Goal: Information Seeking & Learning: Learn about a topic

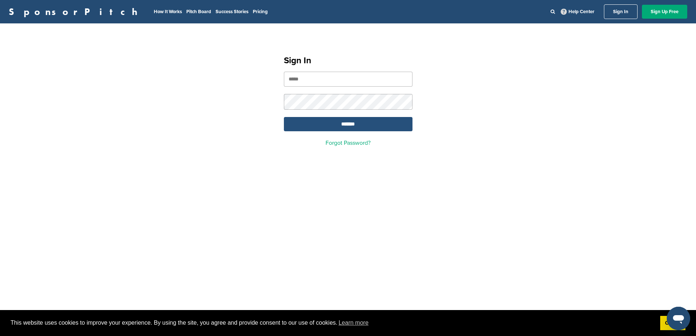
type input "**********"
click at [348, 127] on input "*******" at bounding box center [348, 124] width 129 height 14
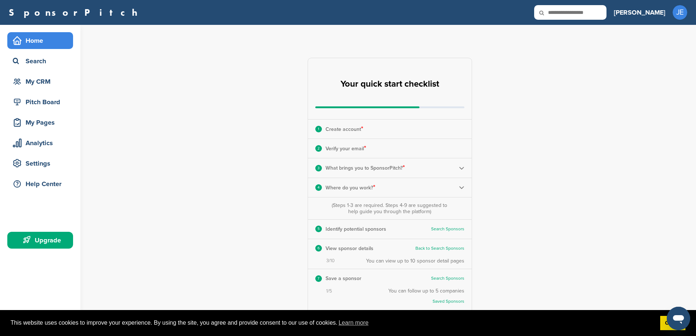
click at [458, 169] on div "3 What brings you to SponsorPitch? *" at bounding box center [390, 167] width 164 height 19
click at [461, 168] on img at bounding box center [461, 167] width 5 height 5
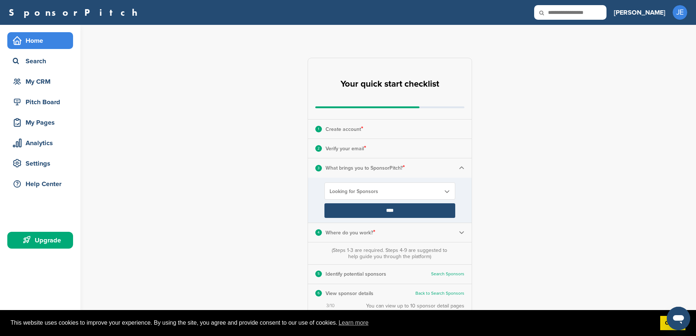
click at [396, 206] on input "****" at bounding box center [390, 210] width 131 height 15
click at [390, 211] on input "****" at bounding box center [390, 210] width 131 height 15
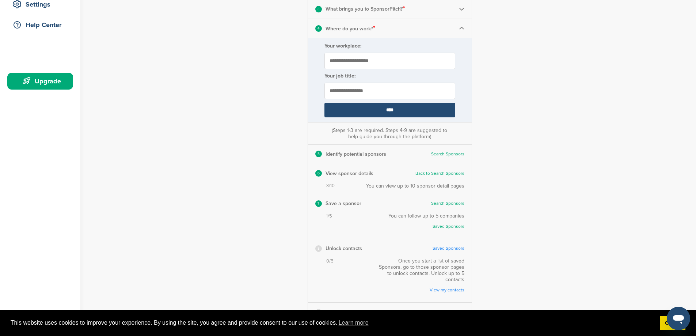
scroll to position [183, 0]
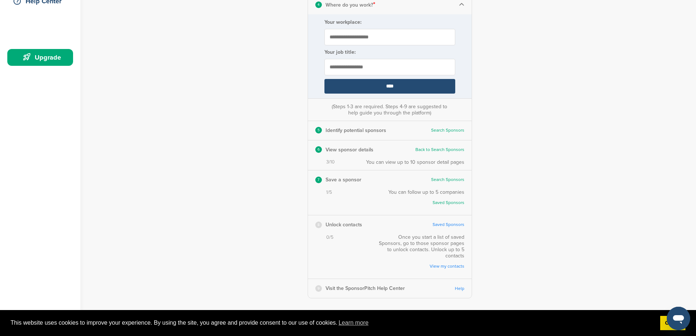
click at [434, 149] on link "Back to Search Sponsors" at bounding box center [440, 149] width 49 height 5
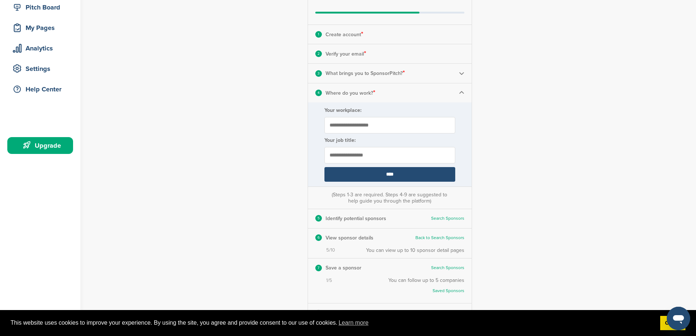
scroll to position [110, 0]
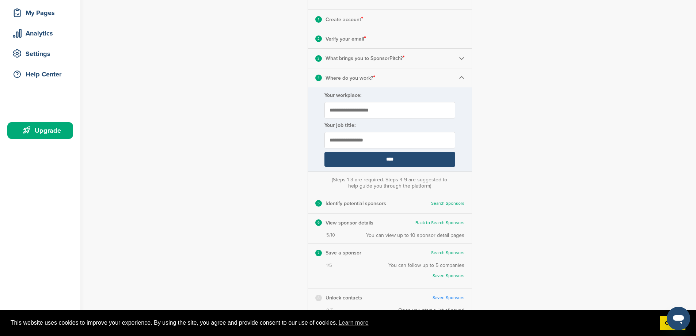
click at [396, 161] on input "****" at bounding box center [390, 159] width 131 height 15
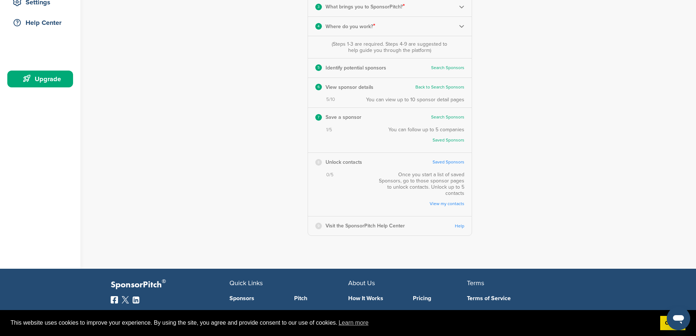
scroll to position [183, 0]
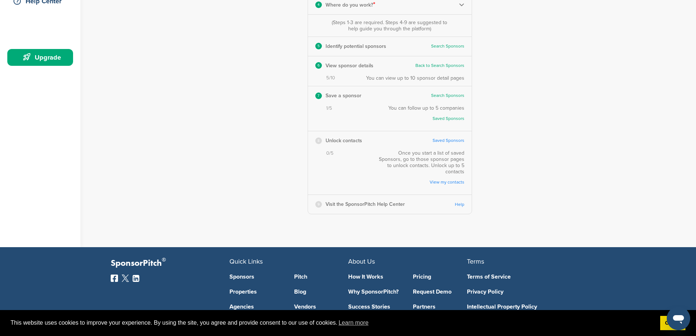
click at [455, 139] on link "Saved Sponsors" at bounding box center [449, 140] width 32 height 5
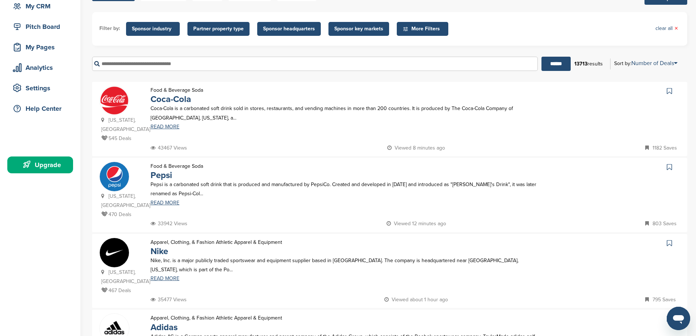
scroll to position [110, 0]
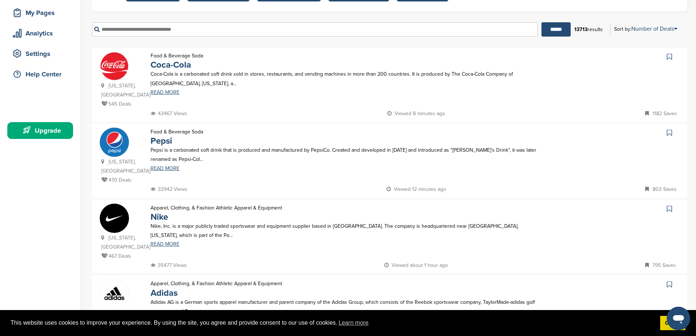
click at [182, 30] on input "text" at bounding box center [315, 29] width 446 height 14
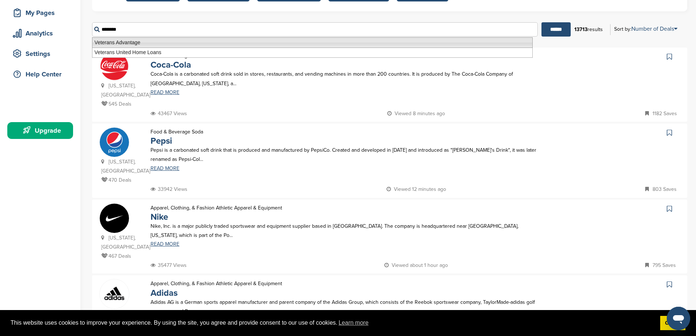
click at [174, 41] on li "Veterans Advantage" at bounding box center [312, 42] width 441 height 11
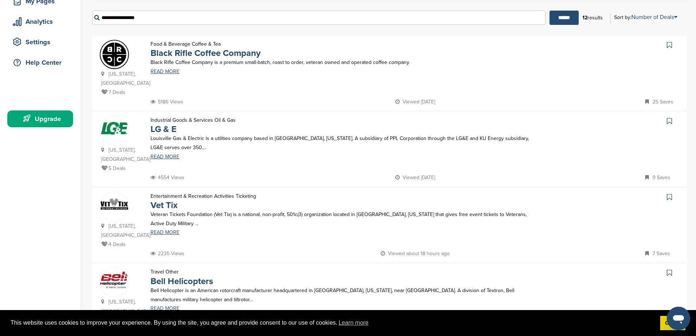
scroll to position [146, 0]
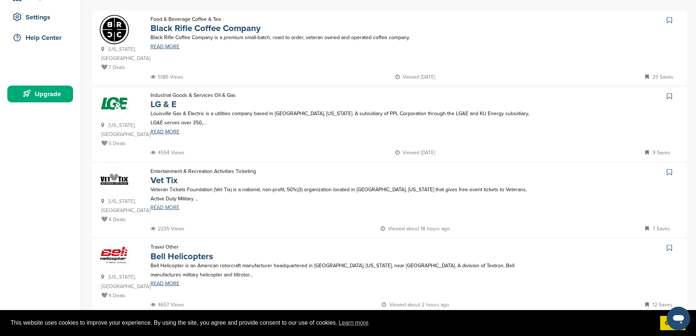
type input "**********"
click at [171, 205] on link "READ MORE" at bounding box center [345, 207] width 388 height 5
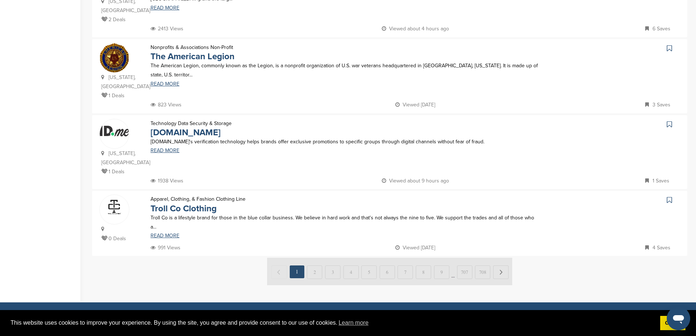
scroll to position [658, 0]
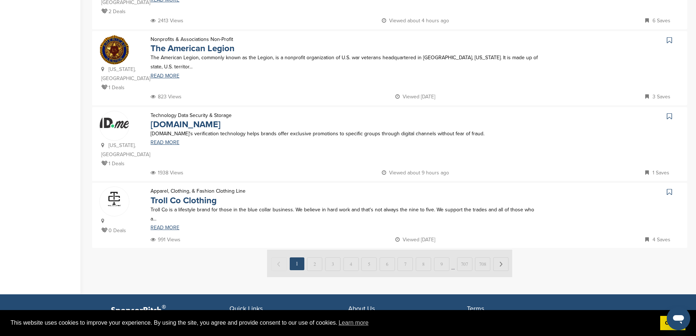
click at [316, 250] on img at bounding box center [389, 263] width 245 height 27
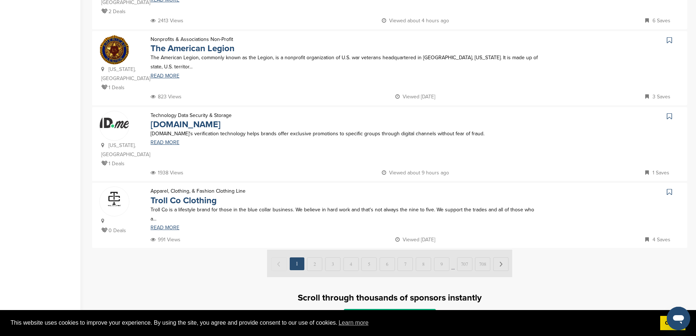
click at [500, 250] on img at bounding box center [389, 263] width 245 height 27
click at [162, 195] on link "Troll Co Clothing" at bounding box center [184, 200] width 66 height 11
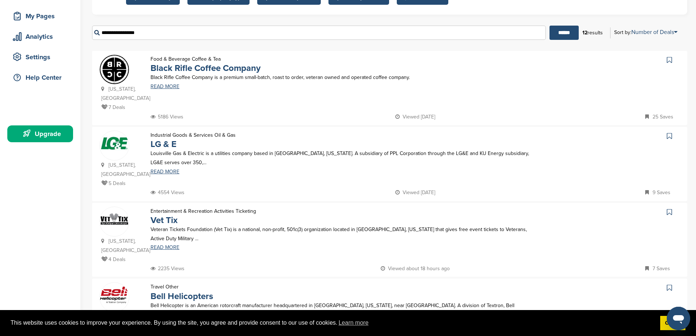
scroll to position [0, 0]
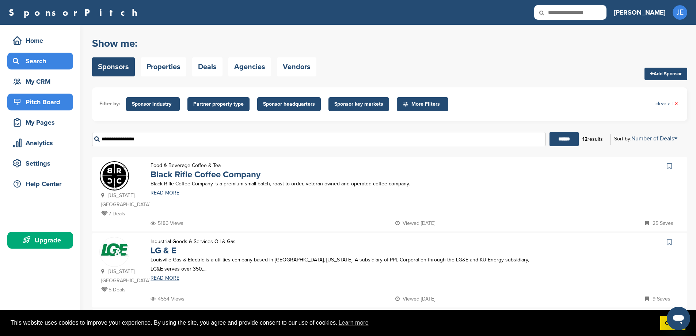
click at [48, 103] on div "Pitch Board" at bounding box center [42, 101] width 62 height 13
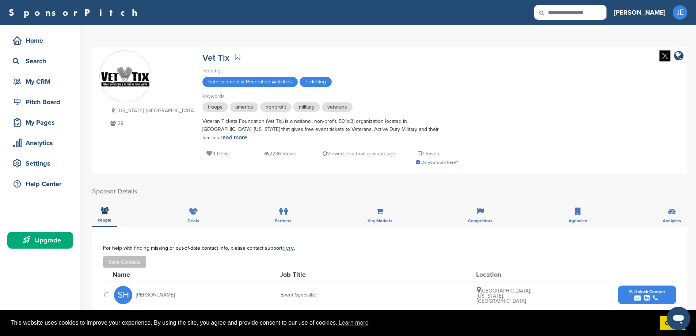
click at [247, 134] on link "read more" at bounding box center [233, 137] width 27 height 7
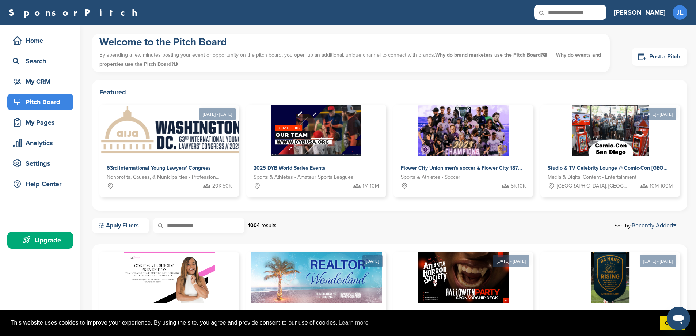
click at [606, 10] on input "text" at bounding box center [570, 12] width 72 height 15
type input "*********"
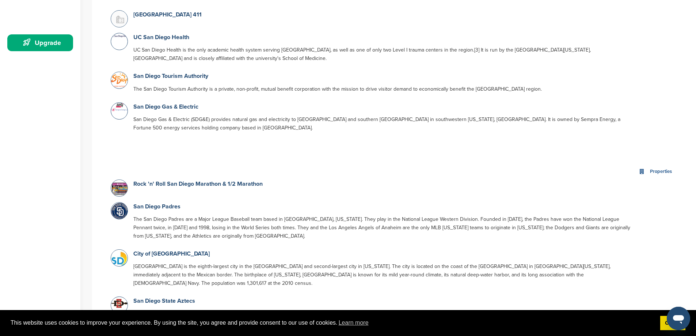
scroll to position [219, 0]
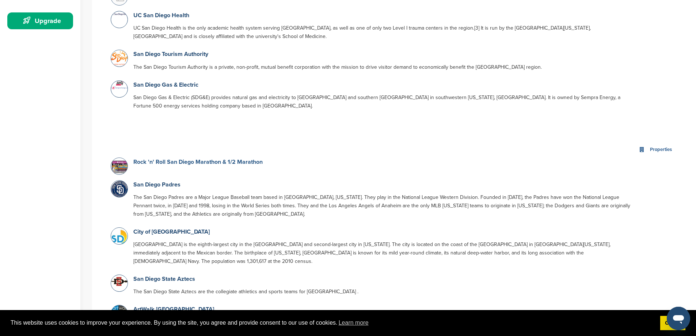
click at [202, 160] on link "Rock 'n' Roll San Diego Marathon & 1/2 Marathon" at bounding box center [197, 161] width 129 height 7
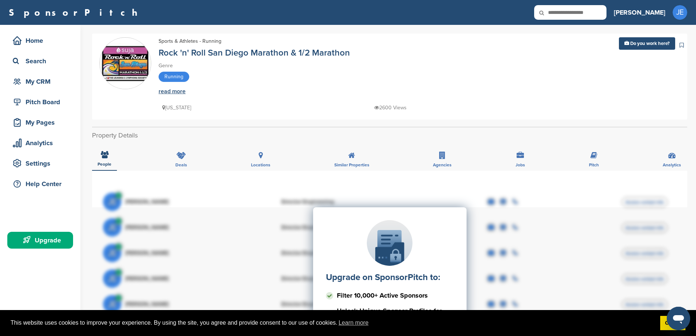
click at [167, 91] on link "read more" at bounding box center [172, 91] width 27 height 7
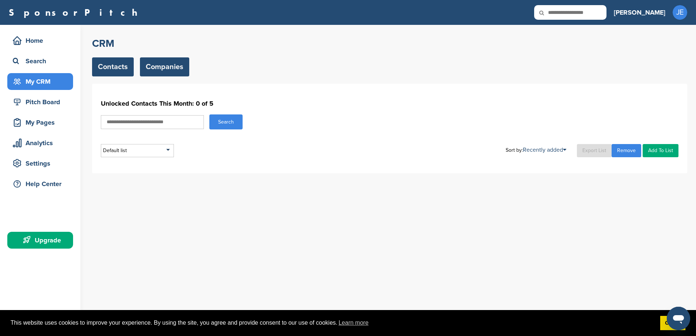
click at [168, 65] on link "Companies" at bounding box center [164, 66] width 49 height 19
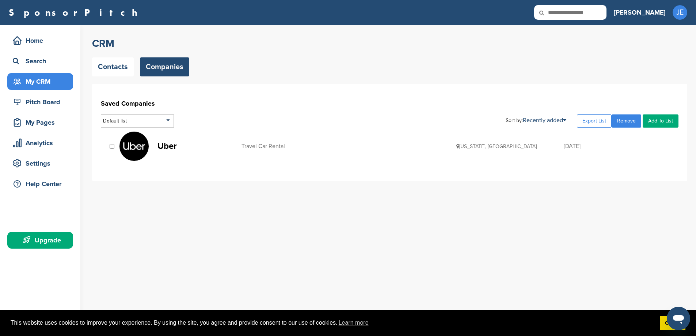
click at [140, 144] on img at bounding box center [134, 146] width 29 height 29
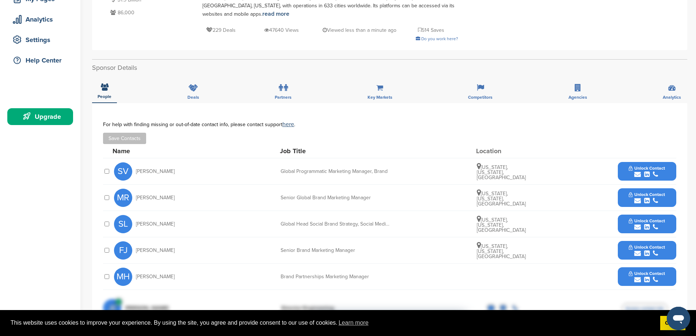
scroll to position [110, 0]
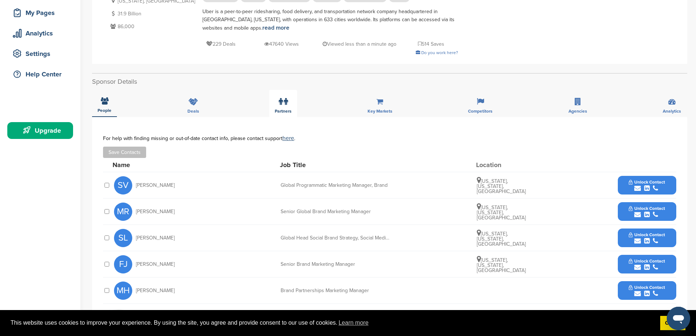
click at [289, 101] on div "Partners" at bounding box center [283, 103] width 28 height 27
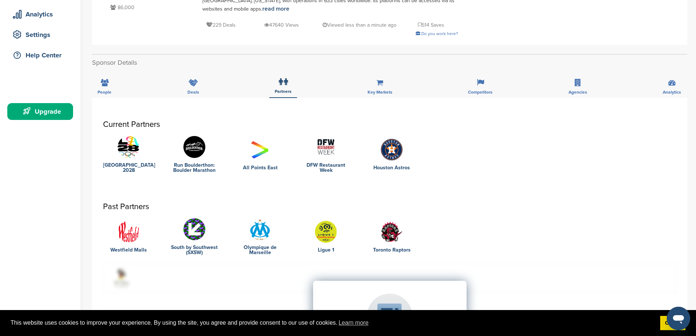
scroll to position [146, 0]
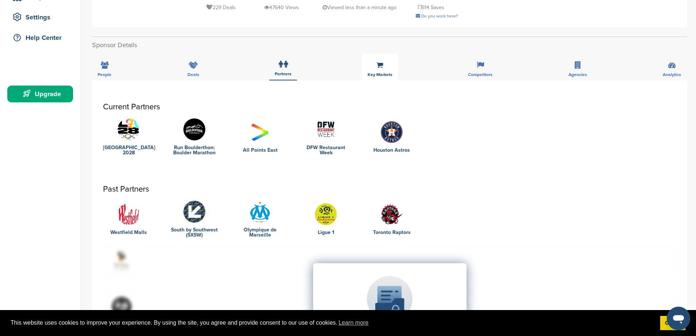
click at [381, 67] on icon at bounding box center [380, 64] width 7 height 7
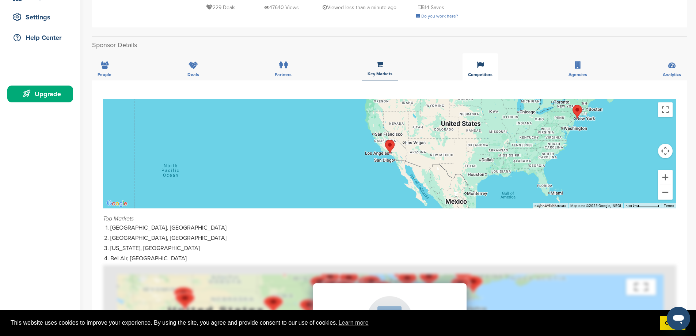
click at [478, 68] on icon at bounding box center [480, 64] width 7 height 7
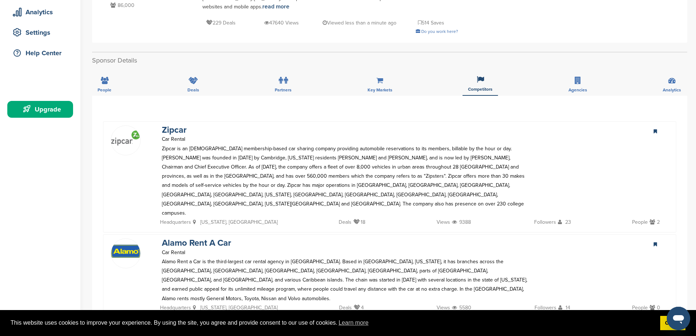
scroll to position [110, 0]
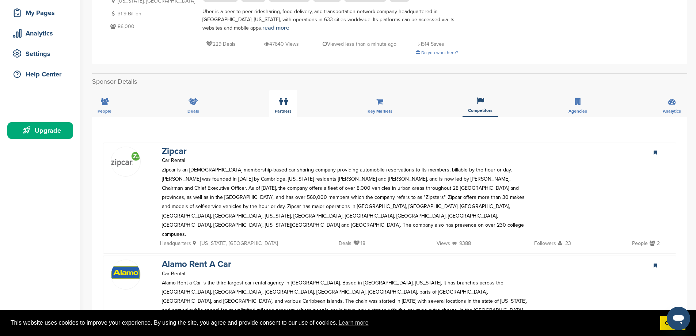
click at [284, 102] on icon at bounding box center [286, 101] width 4 height 7
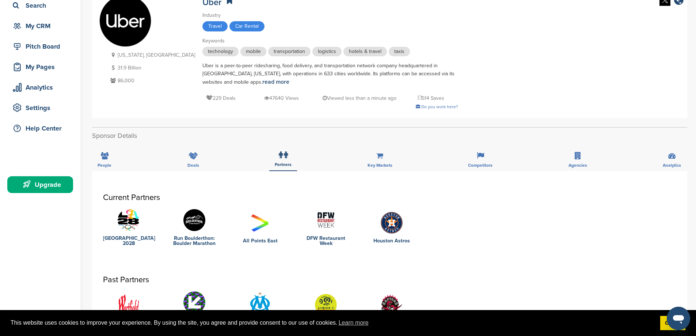
scroll to position [0, 0]
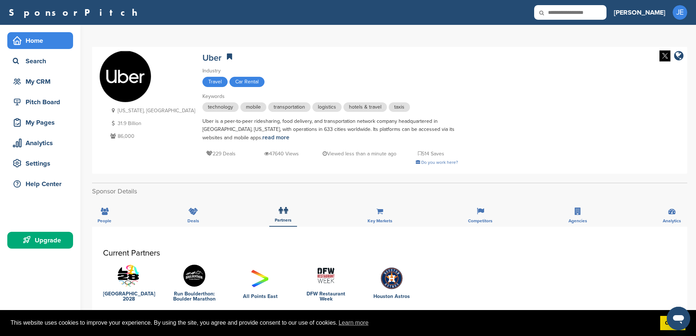
click at [27, 41] on div "Home" at bounding box center [42, 40] width 62 height 13
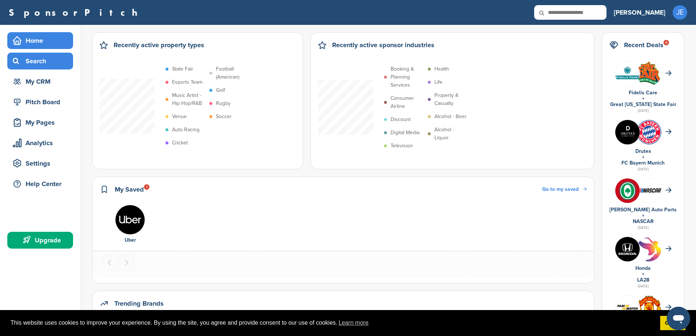
click at [44, 60] on div "Search" at bounding box center [42, 60] width 62 height 13
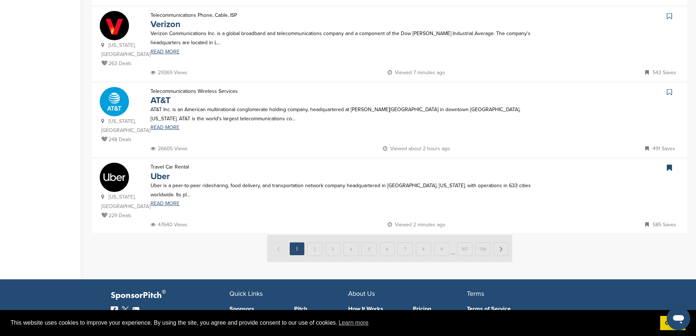
scroll to position [695, 0]
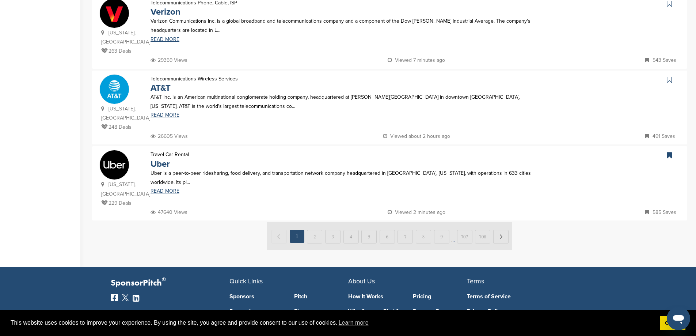
click at [316, 222] on img at bounding box center [389, 235] width 245 height 27
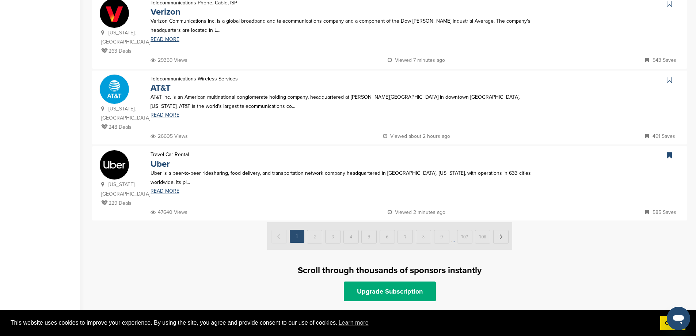
click at [503, 222] on img at bounding box center [389, 235] width 245 height 27
click at [500, 222] on img at bounding box center [389, 235] width 245 height 27
click at [371, 281] on link "Upgrade Subscription" at bounding box center [390, 291] width 92 height 20
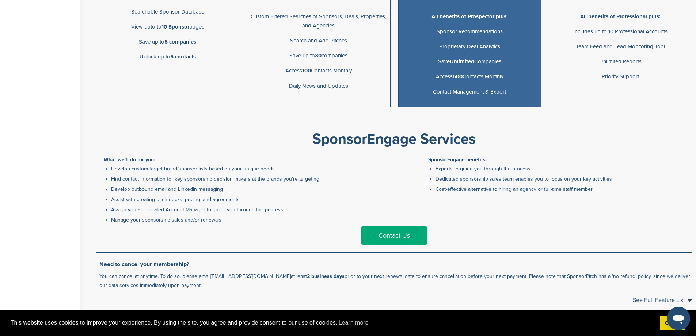
scroll to position [292, 0]
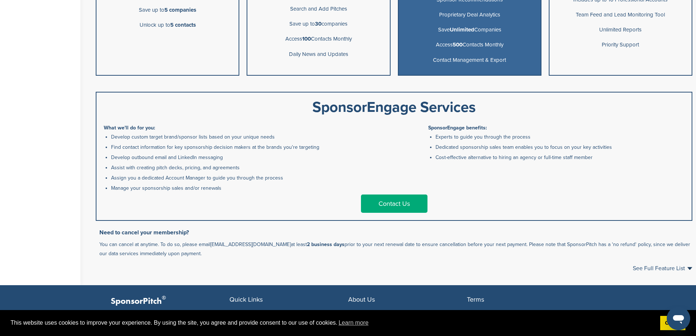
click at [385, 202] on link "Contact Us" at bounding box center [394, 203] width 67 height 18
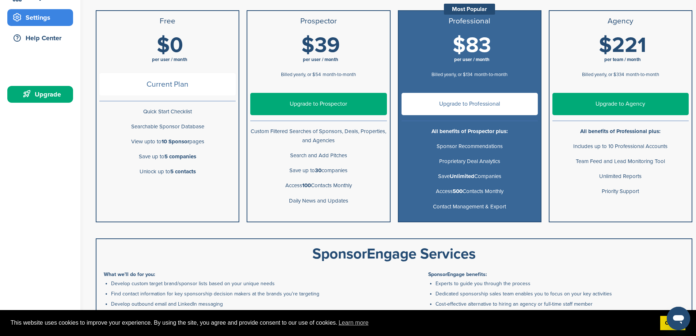
scroll to position [146, 0]
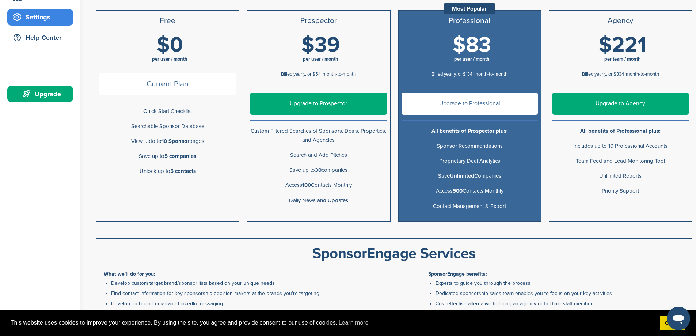
click at [320, 100] on link "Upgrade to Prospector" at bounding box center [318, 103] width 136 height 22
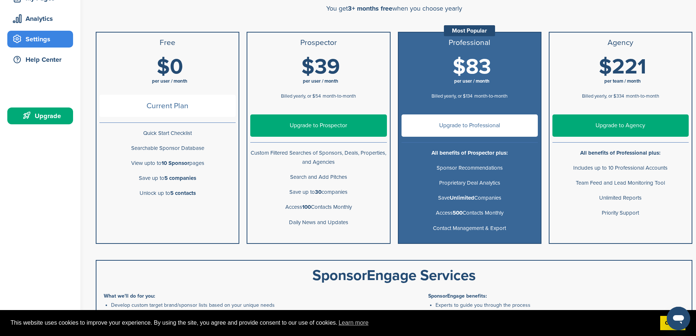
scroll to position [183, 0]
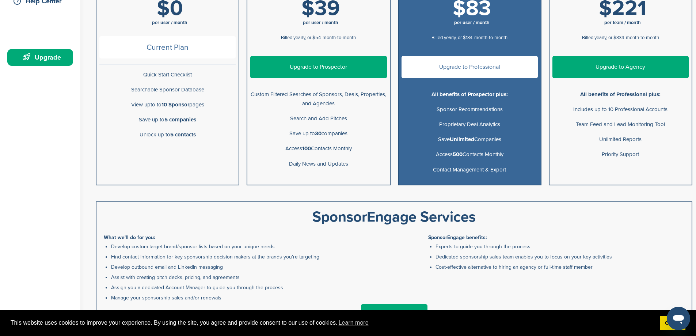
click at [330, 63] on link "Upgrade to Prospector" at bounding box center [318, 67] width 136 height 22
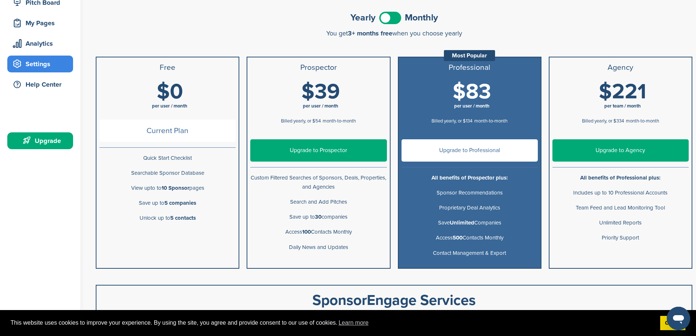
scroll to position [146, 0]
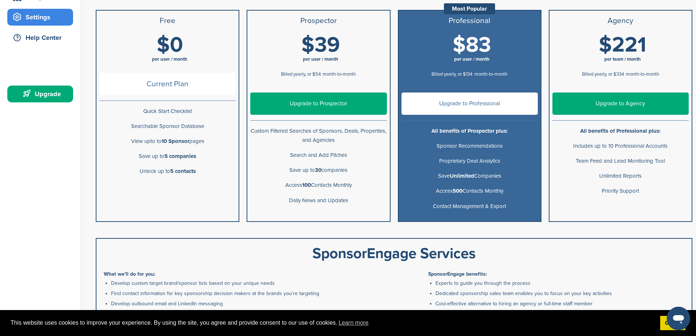
click at [328, 101] on link "Upgrade to Prospector" at bounding box center [318, 103] width 136 height 22
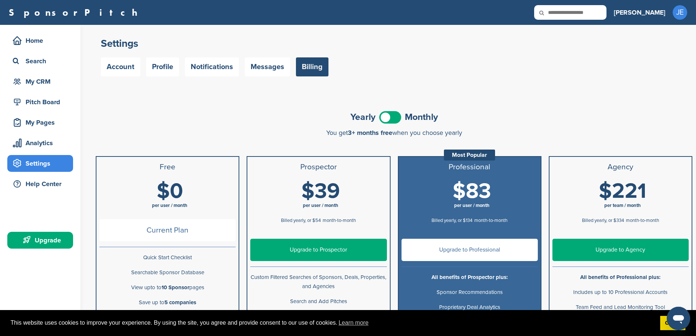
click at [40, 238] on div "Upgrade" at bounding box center [42, 240] width 62 height 13
click at [397, 120] on span at bounding box center [390, 117] width 22 height 12
click at [302, 250] on link "Upgrade to Prospector" at bounding box center [318, 250] width 136 height 22
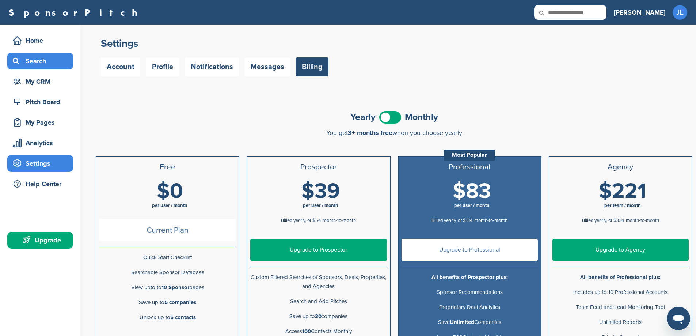
click at [30, 61] on div "Search" at bounding box center [42, 60] width 62 height 13
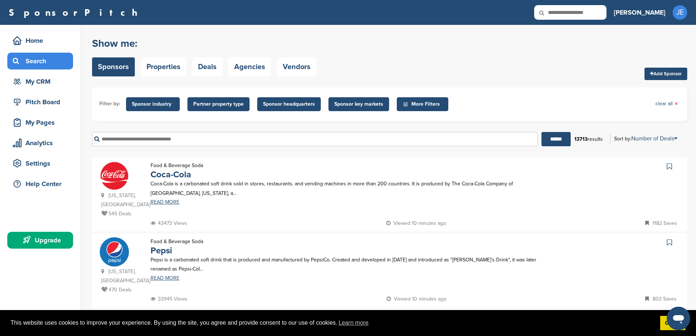
click at [203, 139] on input "text" at bounding box center [315, 139] width 446 height 14
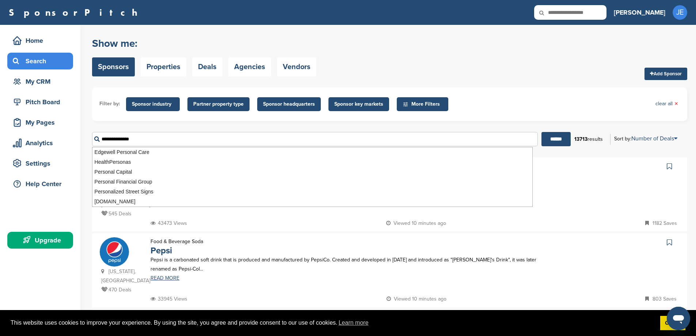
click at [542, 132] on input "******" at bounding box center [556, 139] width 29 height 14
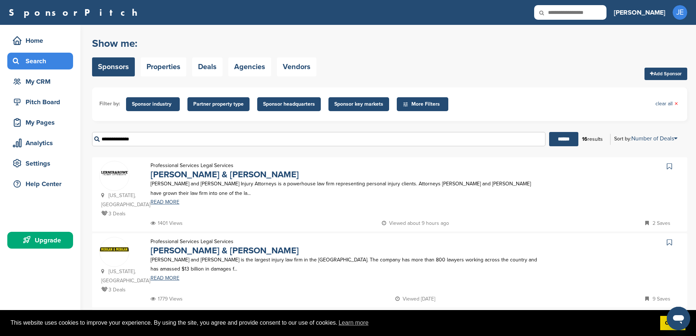
click at [153, 140] on input "**********" at bounding box center [319, 139] width 454 height 14
click at [549, 132] on input "******" at bounding box center [563, 139] width 29 height 14
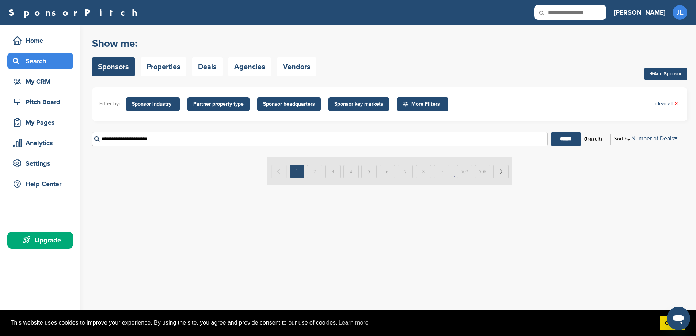
click at [501, 172] on img at bounding box center [389, 170] width 245 height 27
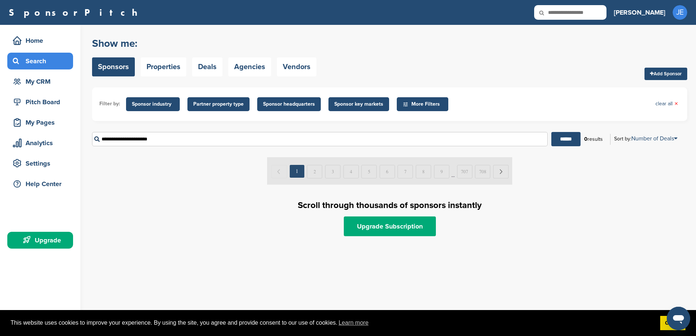
click at [163, 141] on input "**********" at bounding box center [320, 139] width 456 height 14
click at [552, 132] on input "******" at bounding box center [566, 139] width 29 height 14
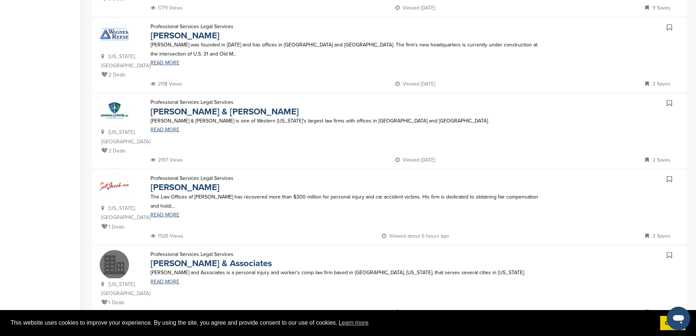
scroll to position [292, 0]
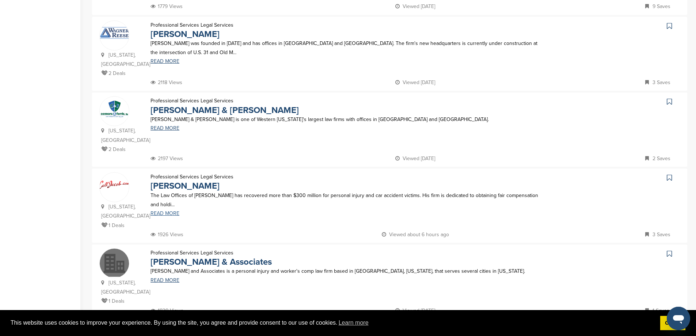
click at [170, 211] on link "READ MORE" at bounding box center [345, 213] width 388 height 5
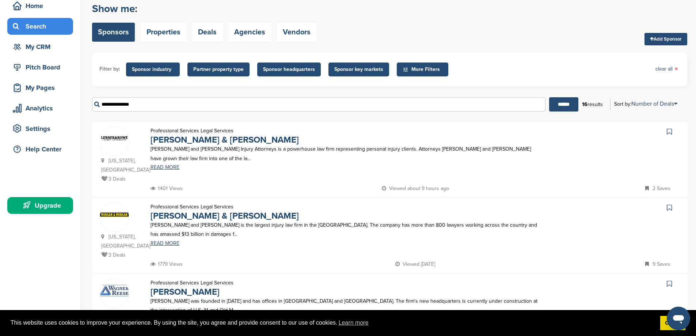
scroll to position [0, 0]
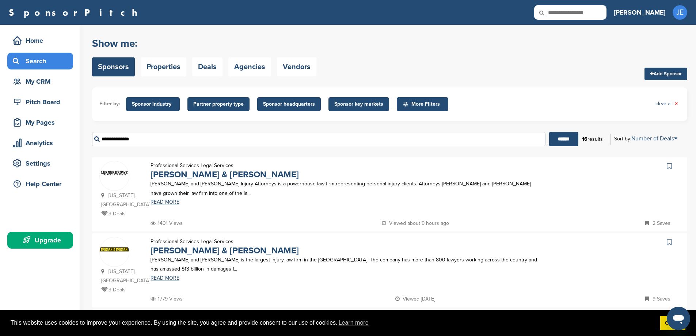
drag, startPoint x: 140, startPoint y: 141, endPoint x: 95, endPoint y: 140, distance: 44.6
click at [95, 140] on input "**********" at bounding box center [319, 139] width 454 height 14
type input "*********"
click at [549, 132] on input "******" at bounding box center [563, 139] width 29 height 14
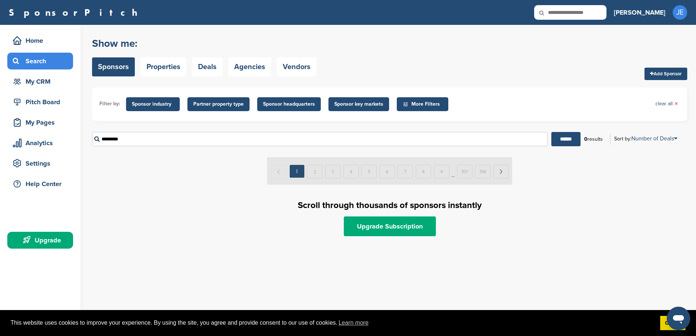
drag, startPoint x: 125, startPoint y: 139, endPoint x: 94, endPoint y: 143, distance: 31.0
click at [95, 143] on input "*********" at bounding box center [320, 139] width 456 height 14
click at [552, 132] on input "******" at bounding box center [566, 139] width 29 height 14
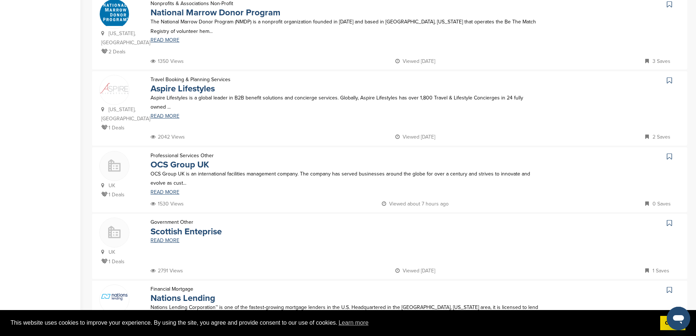
scroll to position [548, 0]
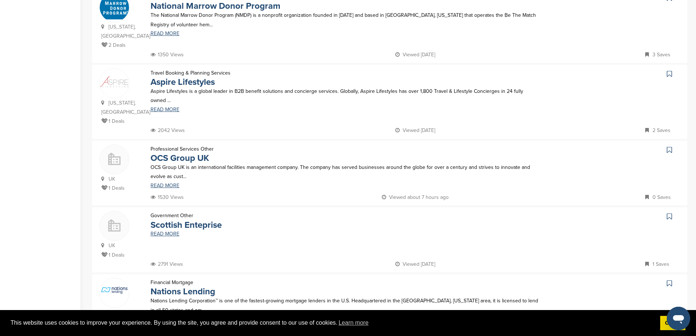
click at [164, 317] on link "READ MORE" at bounding box center [345, 319] width 388 height 5
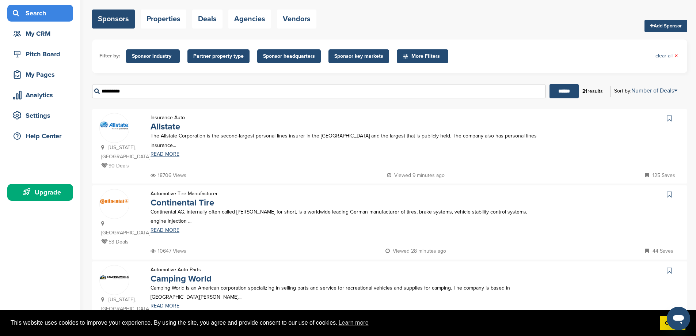
scroll to position [0, 0]
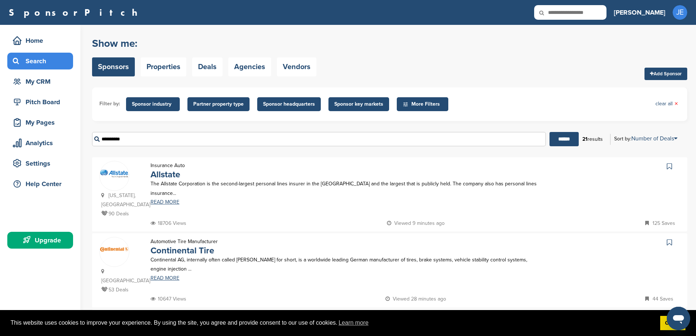
drag, startPoint x: 127, startPoint y: 138, endPoint x: 85, endPoint y: 137, distance: 42.1
type input "**"
click at [550, 132] on input "******" at bounding box center [564, 139] width 29 height 14
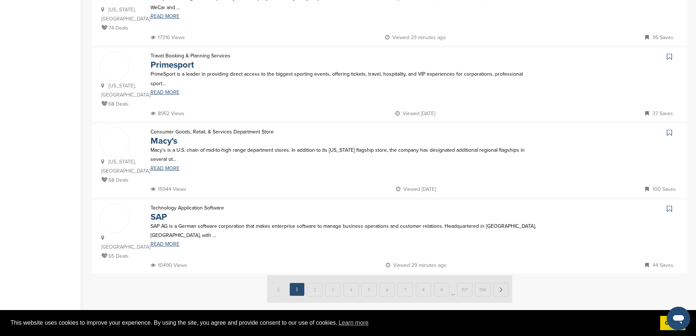
scroll to position [658, 0]
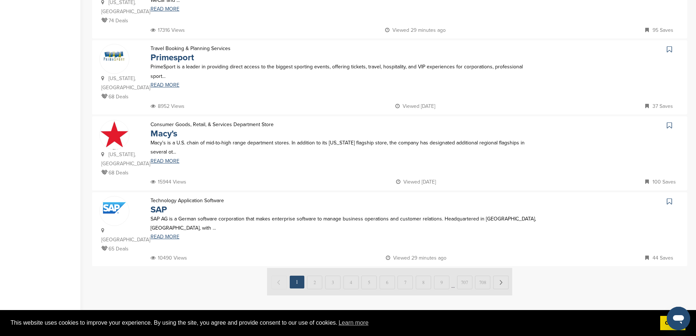
click at [312, 268] on img at bounding box center [389, 281] width 245 height 27
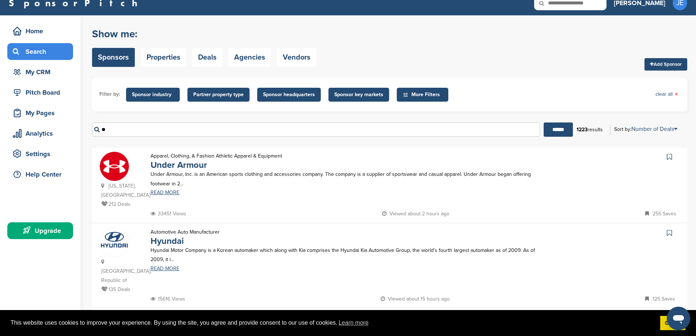
scroll to position [0, 0]
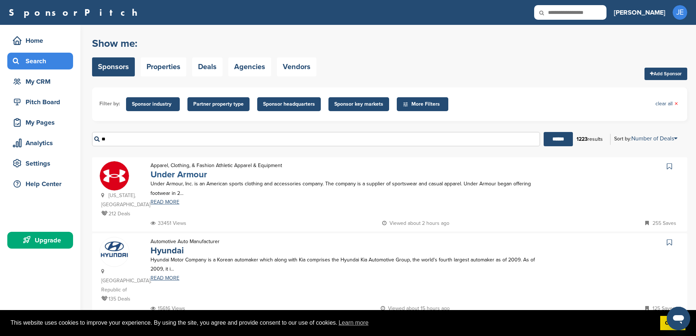
click at [190, 173] on link "Under Armour" at bounding box center [179, 174] width 57 height 11
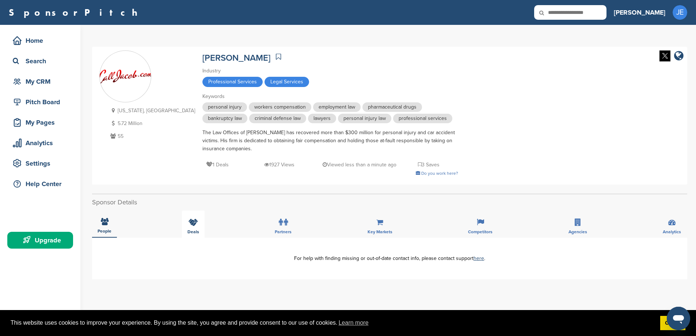
click at [193, 222] on icon at bounding box center [194, 222] width 10 height 7
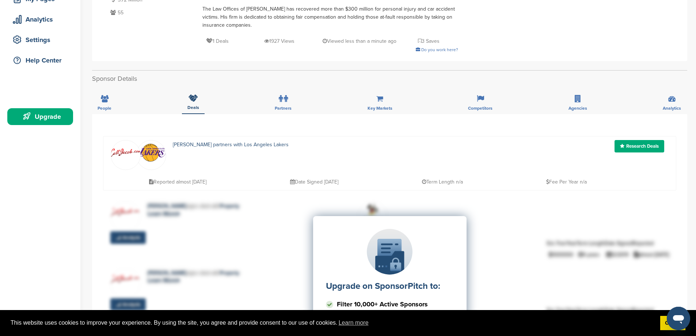
scroll to position [146, 0]
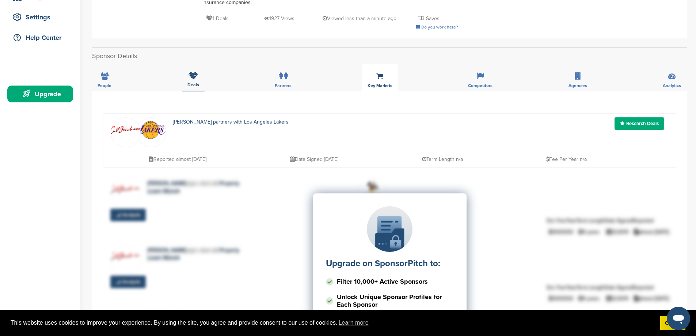
click at [378, 79] on icon at bounding box center [380, 75] width 7 height 7
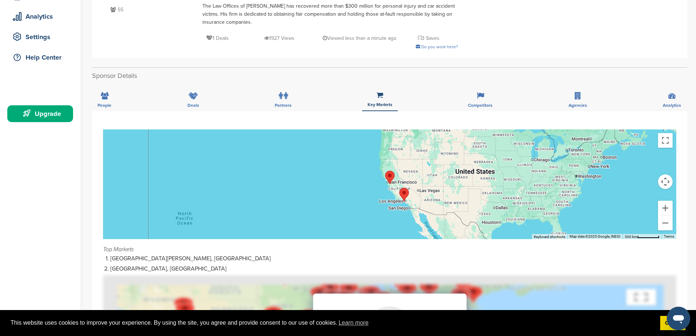
scroll to position [110, 0]
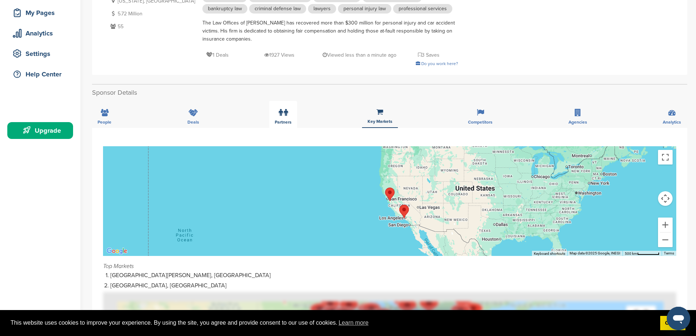
click at [280, 114] on icon at bounding box center [281, 112] width 4 height 7
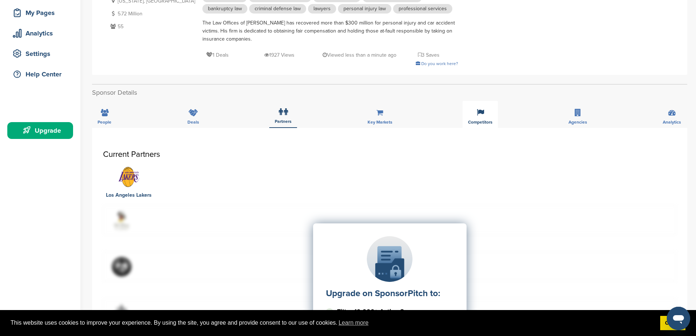
click at [111, 120] on span "Competitors" at bounding box center [105, 122] width 14 height 4
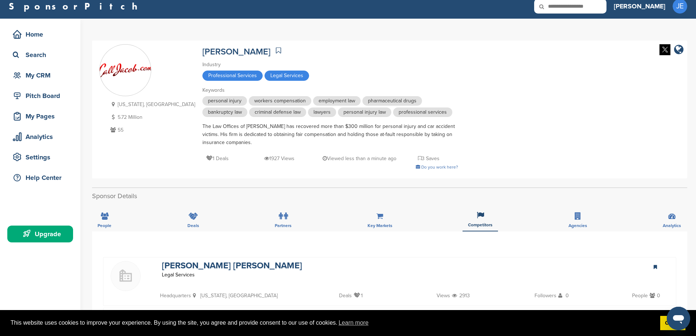
scroll to position [0, 0]
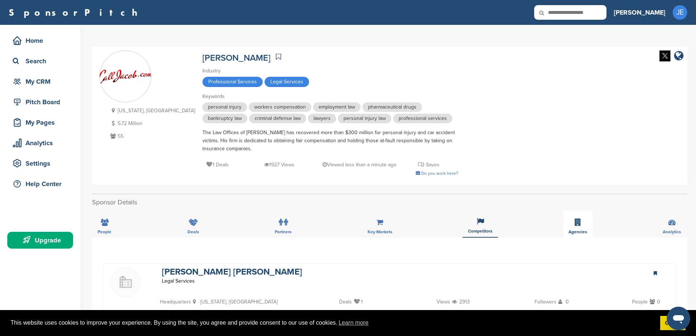
click at [575, 222] on icon at bounding box center [578, 222] width 6 height 7
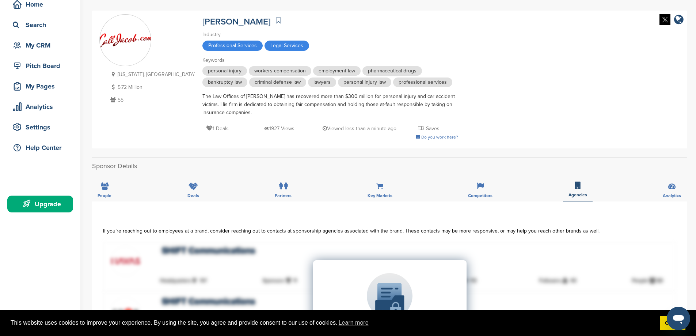
scroll to position [37, 0]
click at [673, 192] on div "Analytics" at bounding box center [672, 187] width 29 height 27
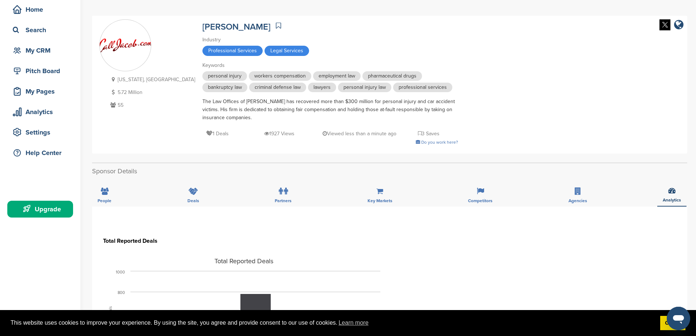
scroll to position [0, 0]
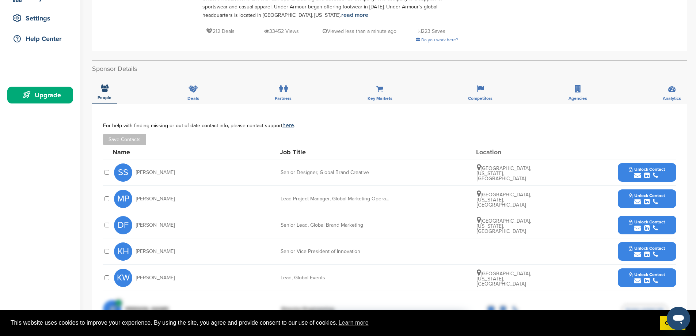
scroll to position [146, 0]
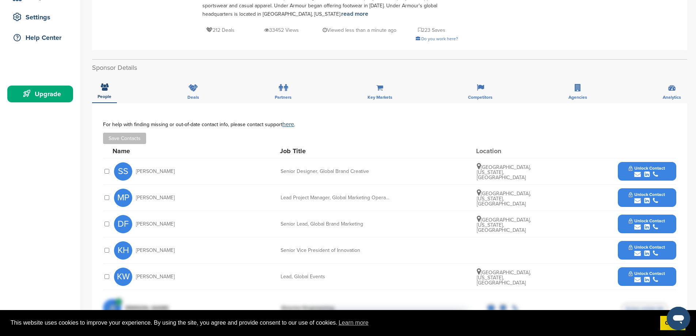
drag, startPoint x: 173, startPoint y: 223, endPoint x: 136, endPoint y: 227, distance: 37.8
click at [136, 227] on div "DF [PERSON_NAME]" at bounding box center [154, 224] width 80 height 18
copy span "[PERSON_NAME]"
drag, startPoint x: 165, startPoint y: 253, endPoint x: 134, endPoint y: 252, distance: 30.7
click at [134, 252] on div "KH [PERSON_NAME]" at bounding box center [154, 250] width 80 height 18
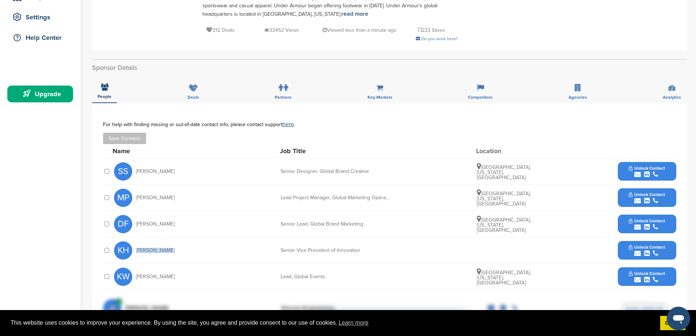
drag, startPoint x: 179, startPoint y: 172, endPoint x: 137, endPoint y: 173, distance: 41.3
click at [137, 173] on div "SS [PERSON_NAME]" at bounding box center [154, 171] width 80 height 18
copy span "[PERSON_NAME]"
